Goal: Transaction & Acquisition: Purchase product/service

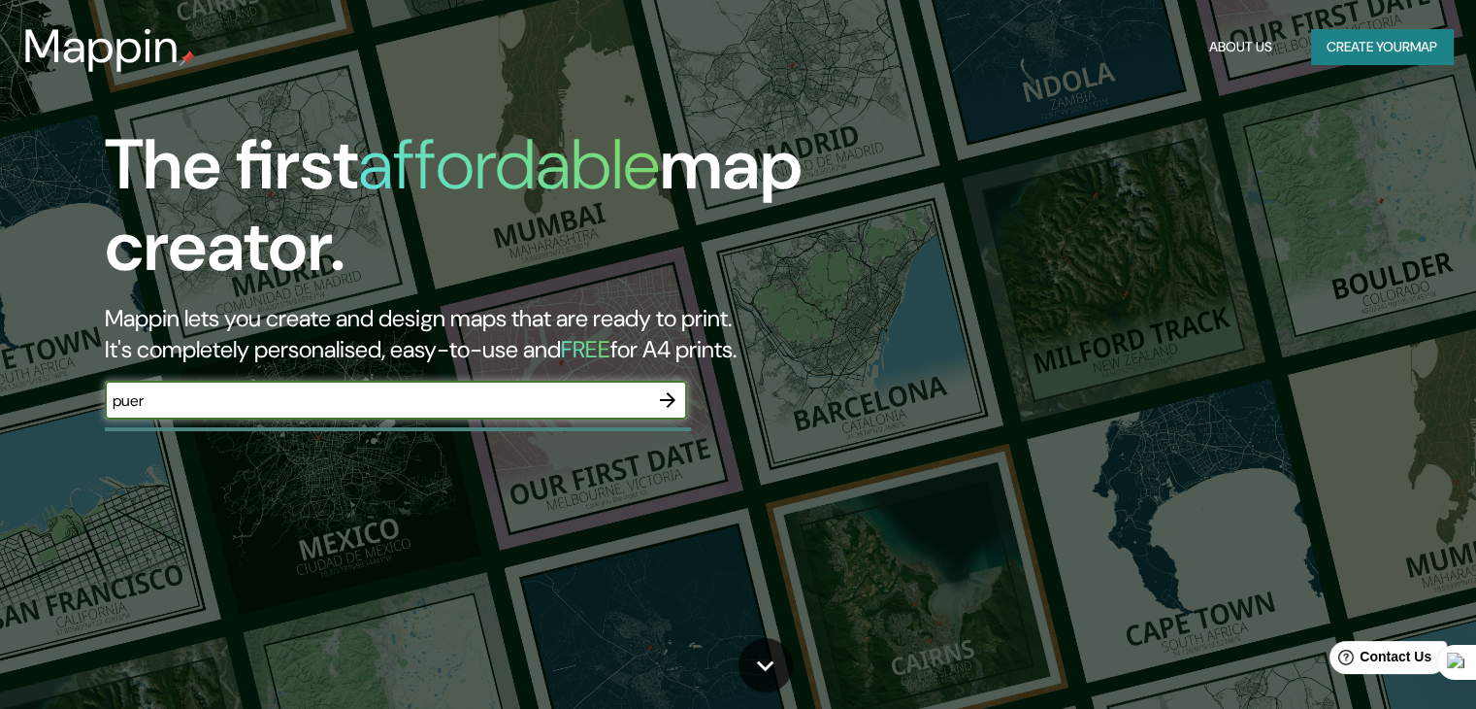
type input "[GEOGRAPHIC_DATA]"
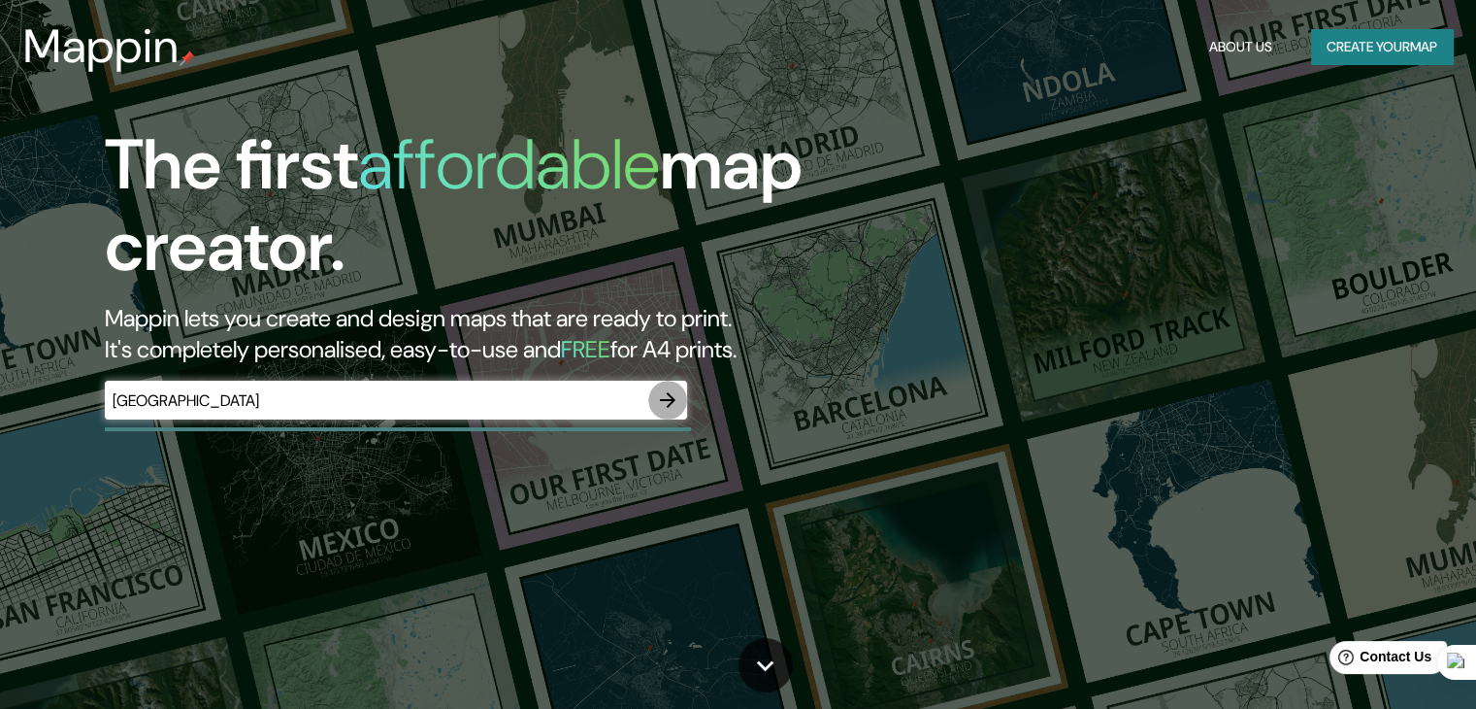
click at [667, 402] on icon "button" at bounding box center [667, 399] width 23 height 23
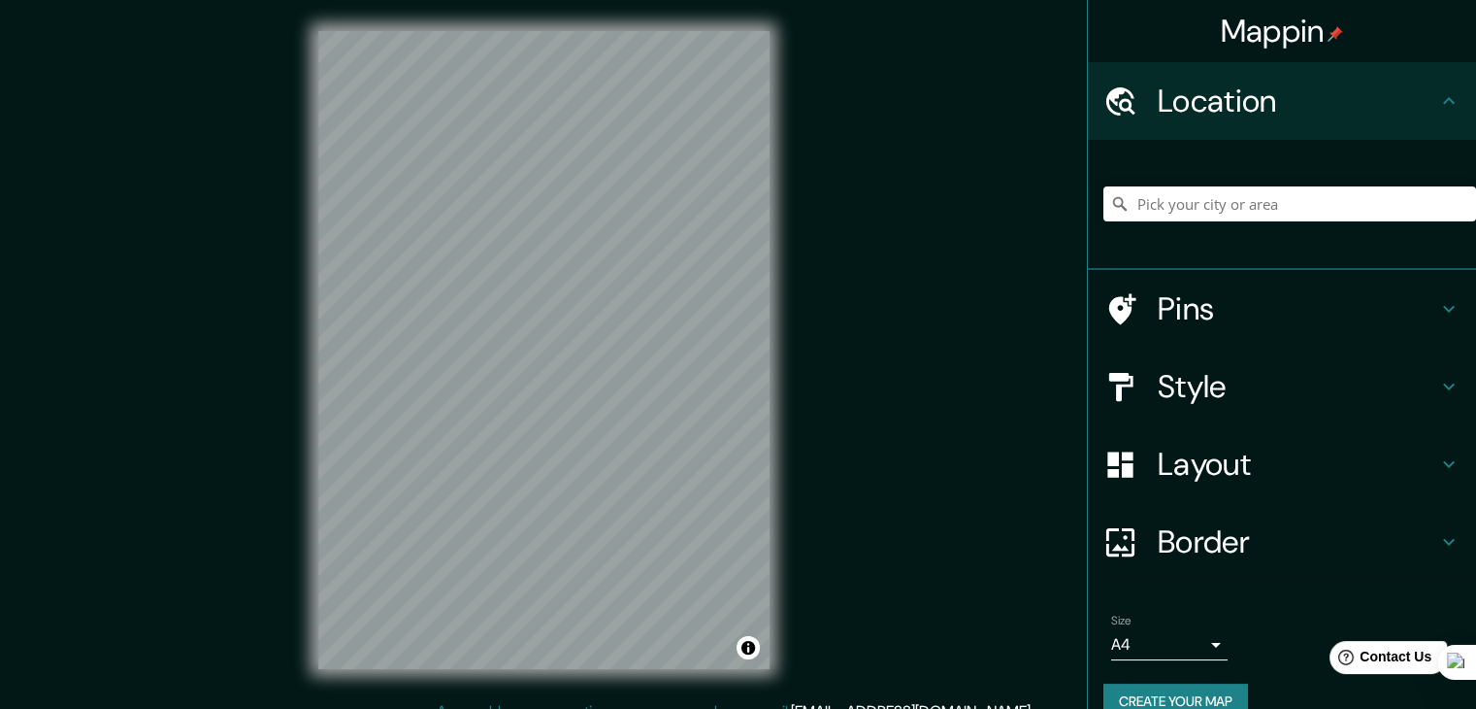
click at [1146, 638] on body "Mappin Location Pins Style Layout Border Choose a border. Hint : you can make l…" at bounding box center [738, 354] width 1476 height 709
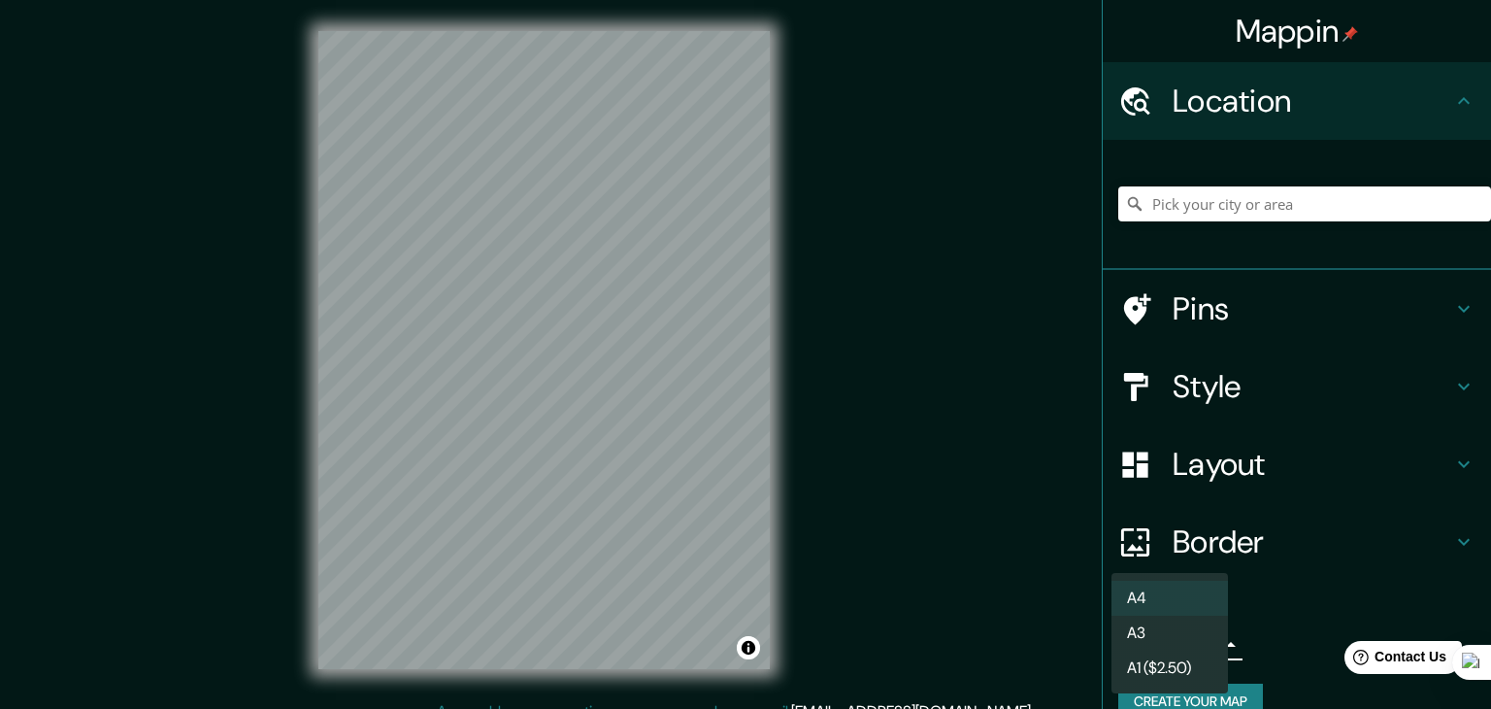
click at [1151, 635] on li "A3" at bounding box center [1169, 632] width 116 height 35
type input "a4"
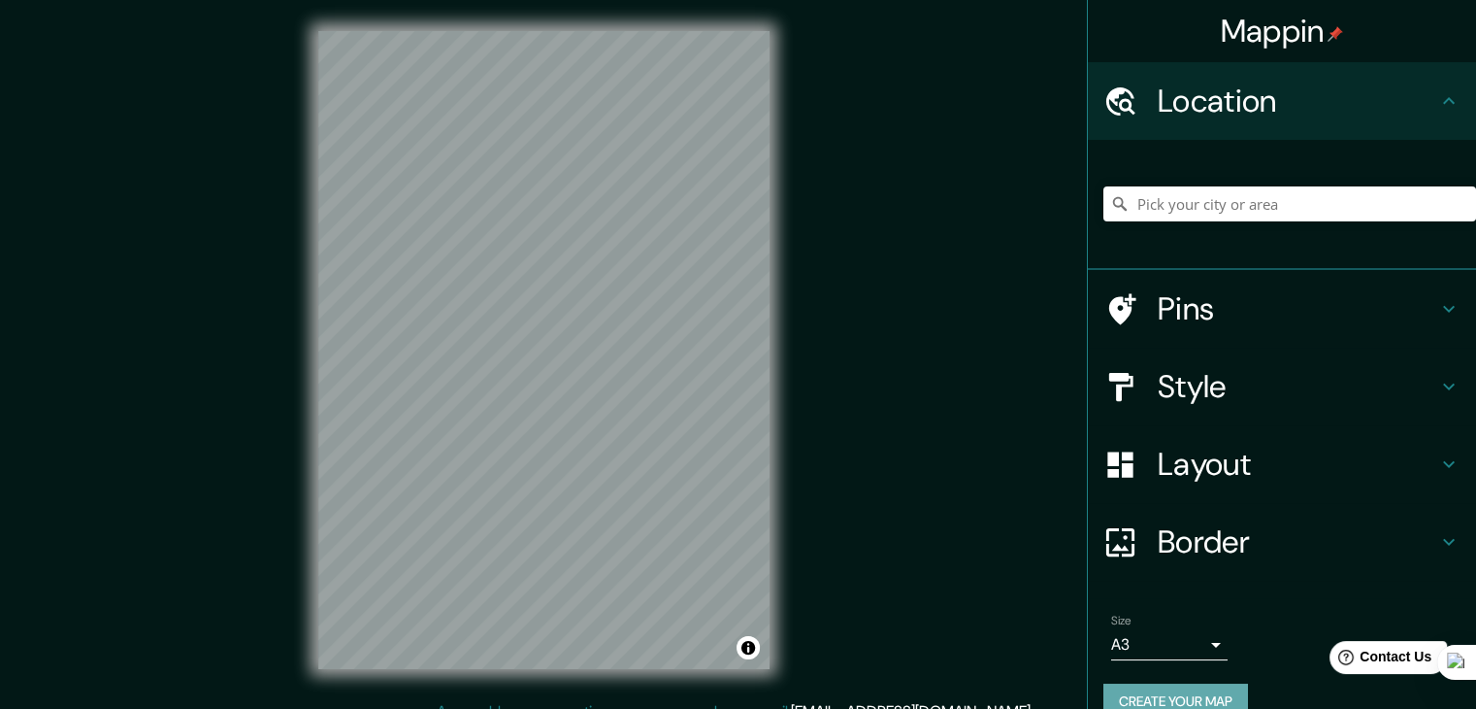
click at [1206, 696] on button "Create your map" at bounding box center [1176, 701] width 145 height 36
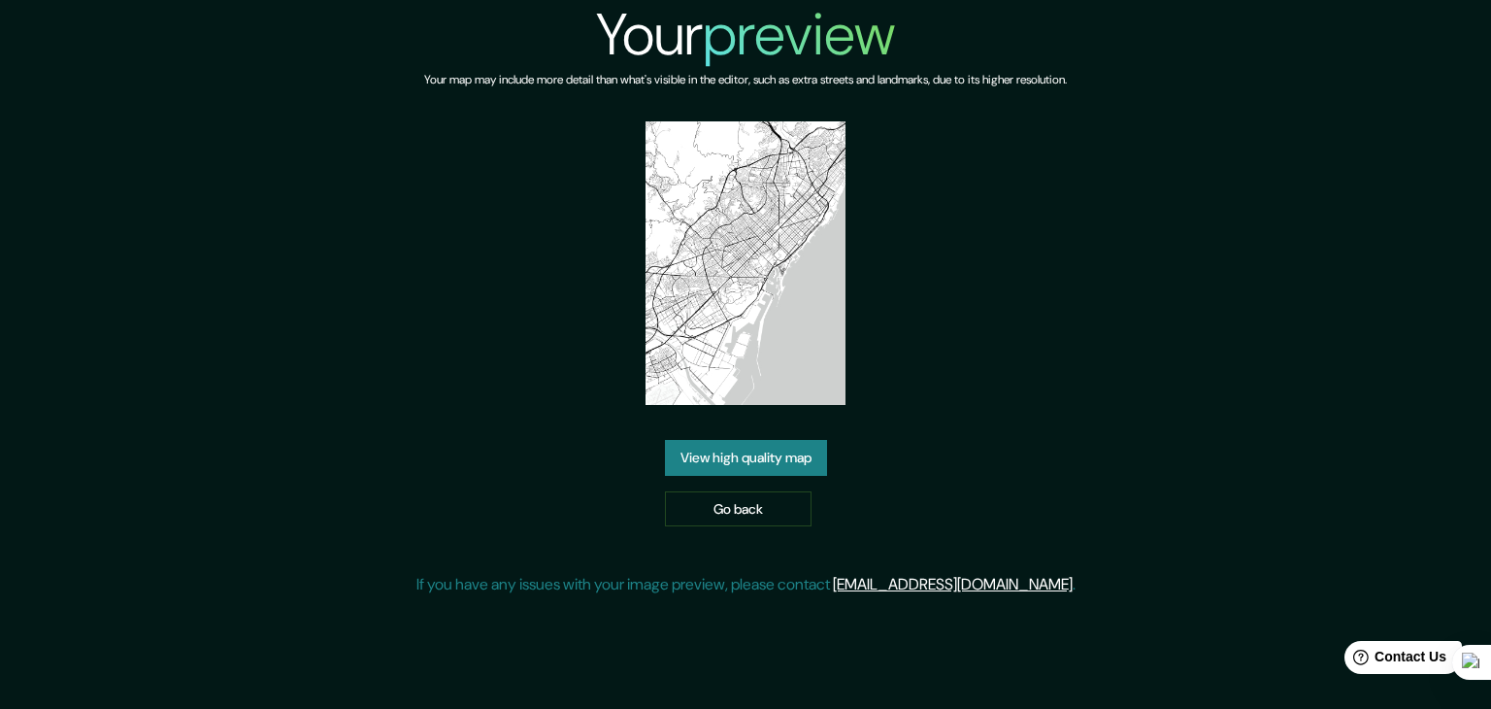
click at [712, 469] on link "View high quality map" at bounding box center [746, 458] width 162 height 36
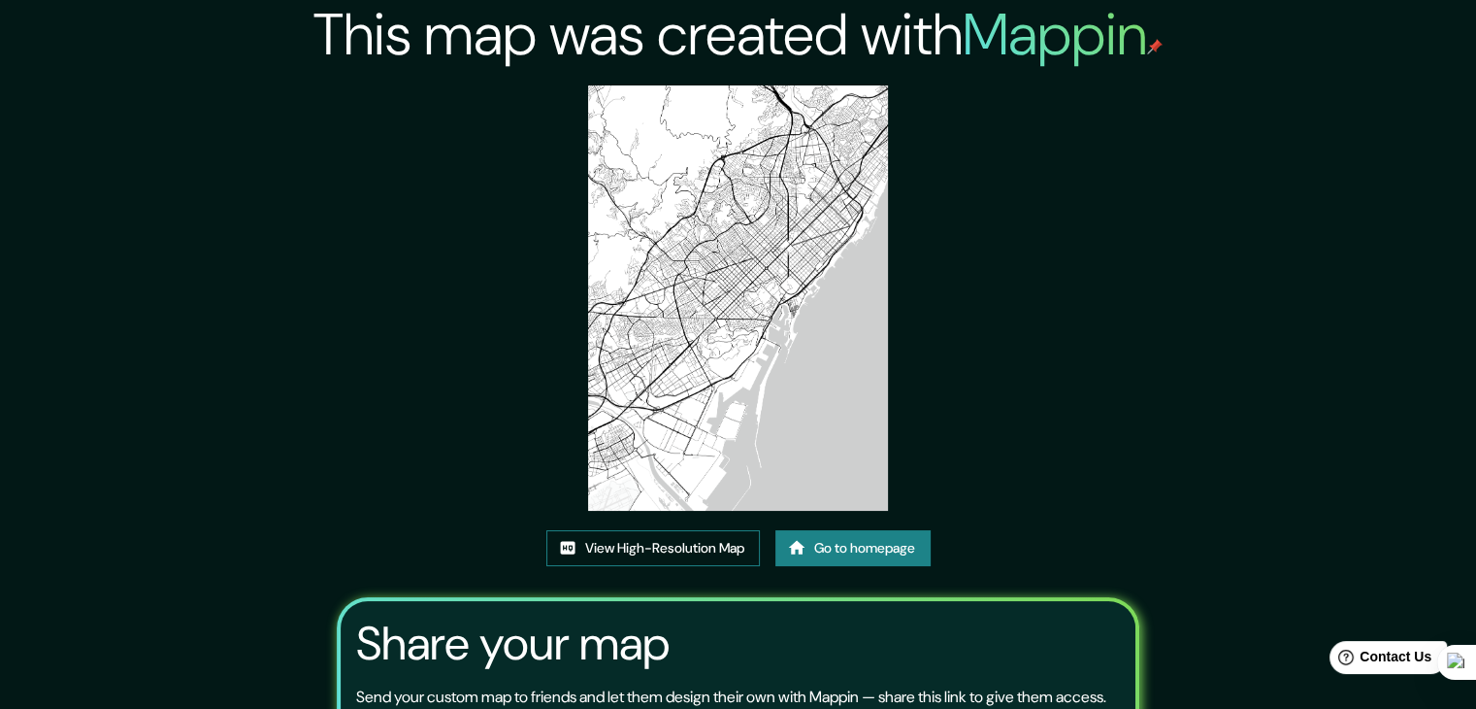
click at [724, 548] on link "View High-Resolution Map" at bounding box center [653, 548] width 214 height 36
